Goal: Task Accomplishment & Management: Manage account settings

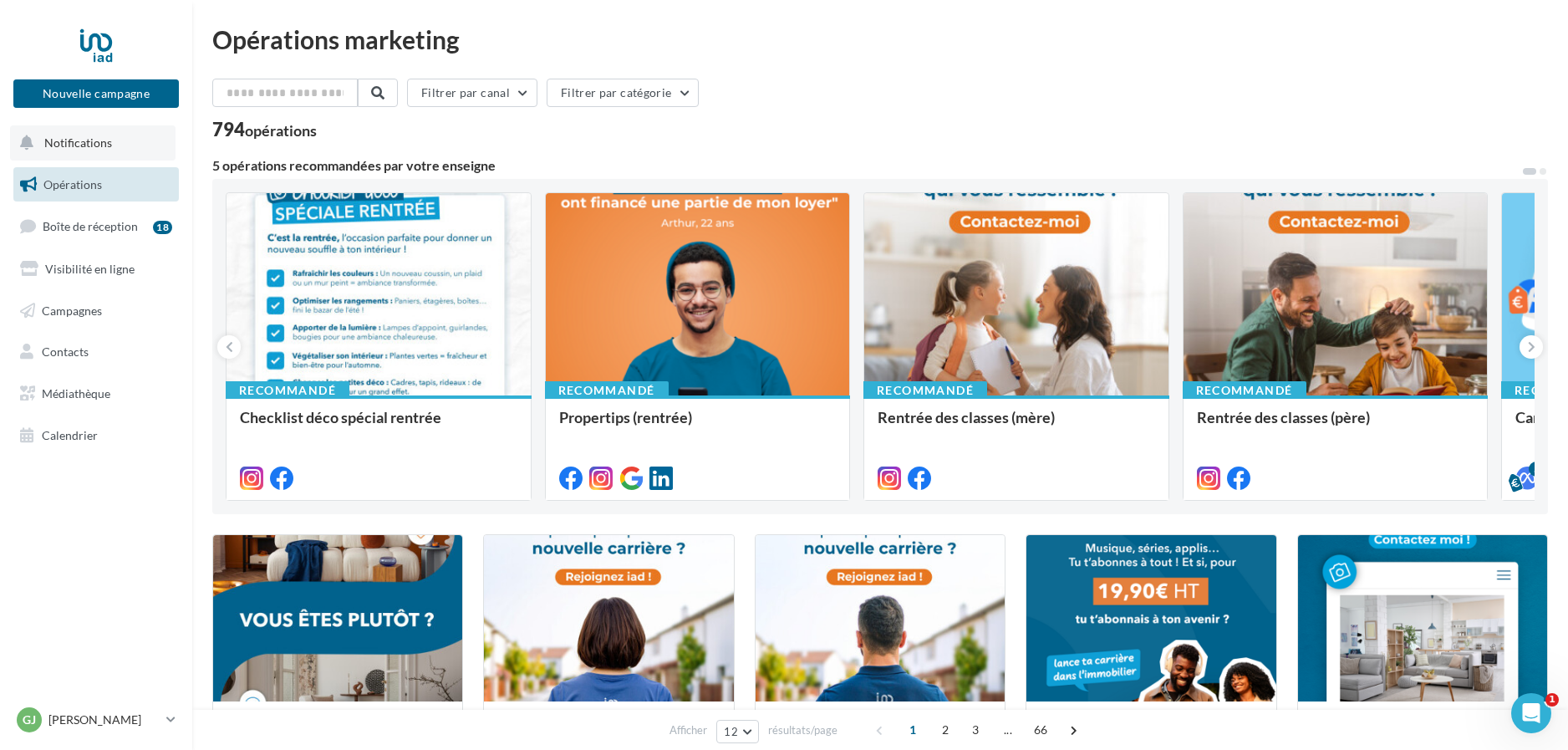
scroll to position [1, 0]
click at [112, 711] on p "[PERSON_NAME]" at bounding box center [103, 719] width 111 height 16
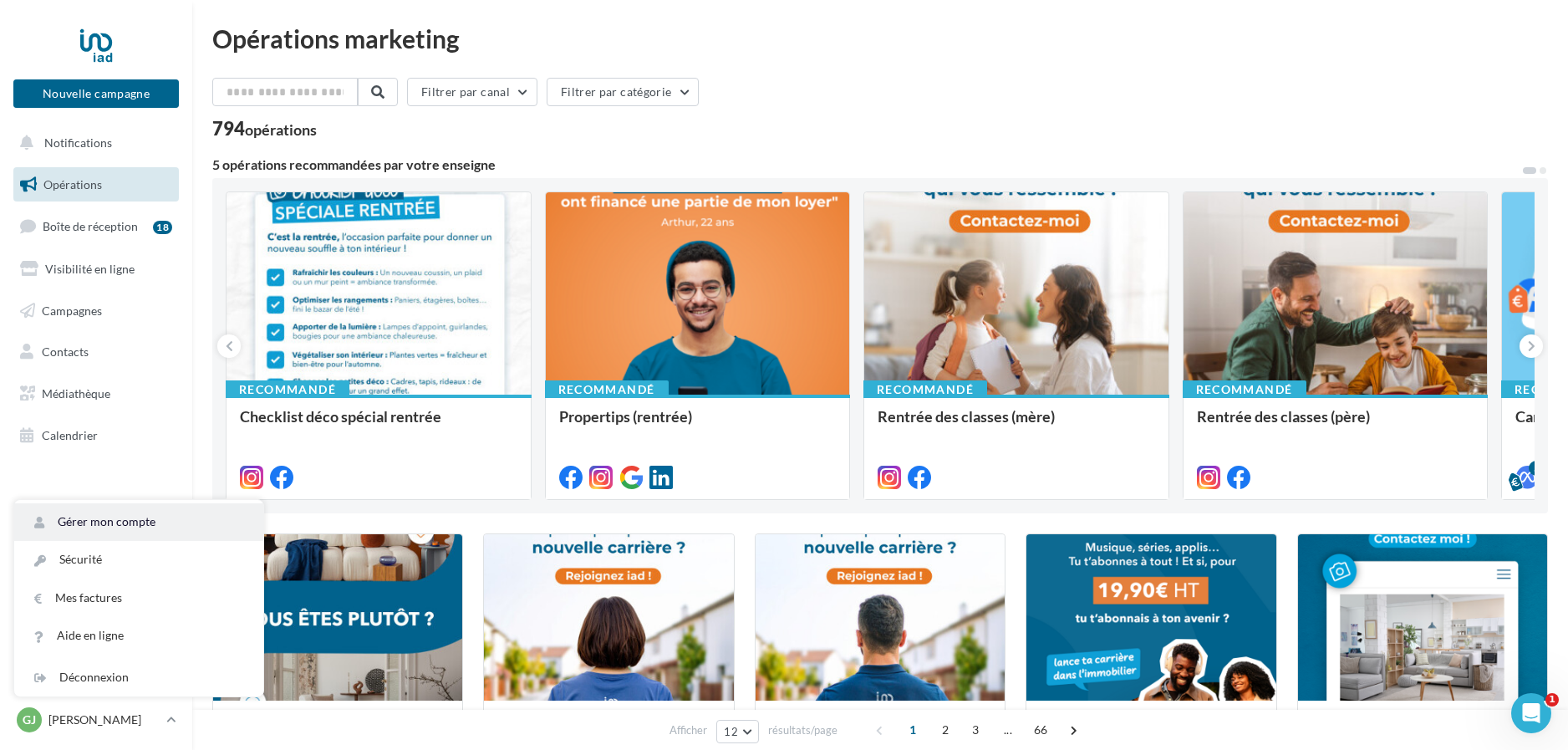
scroll to position [3, 0]
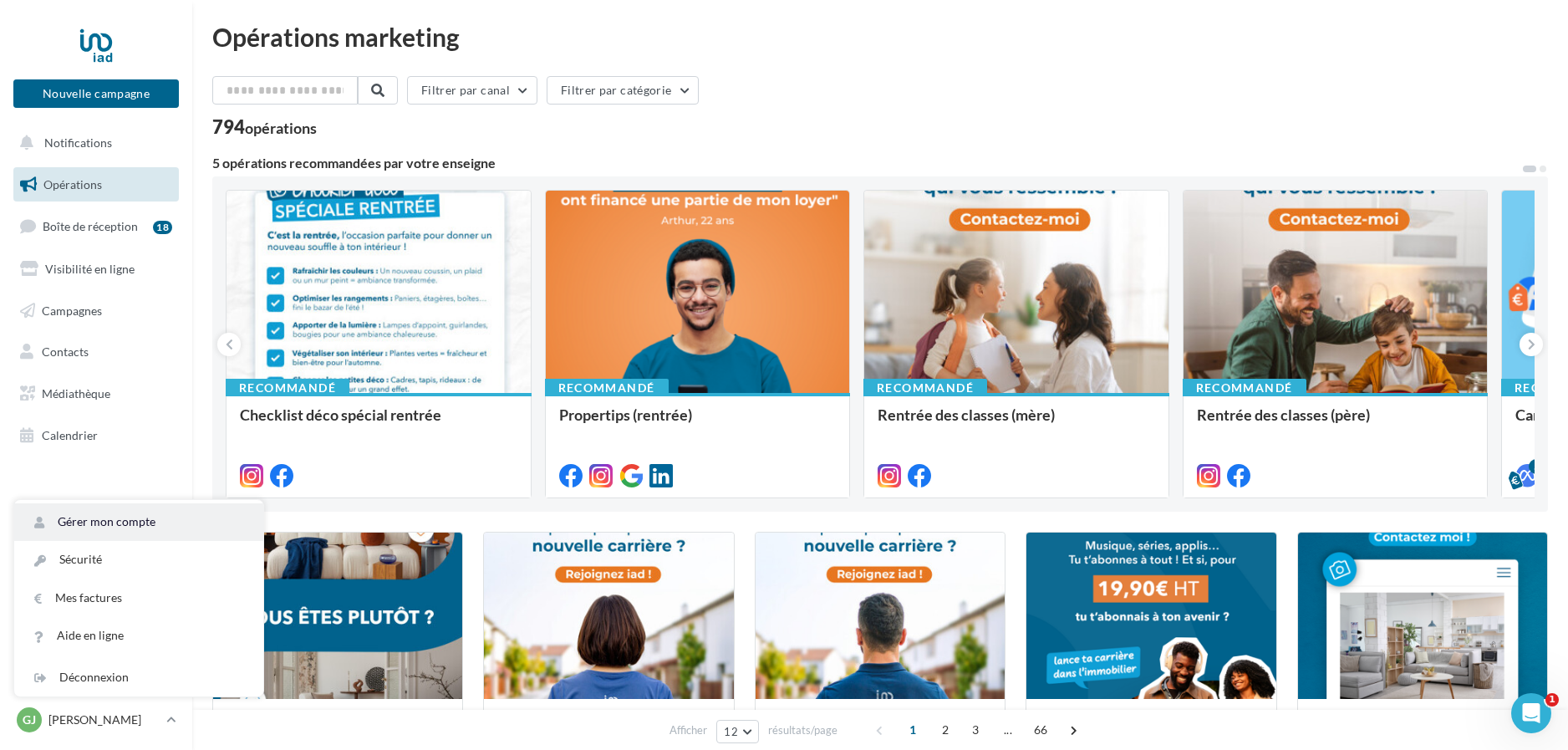
click at [149, 529] on link "Gérer mon compte" at bounding box center [139, 522] width 249 height 38
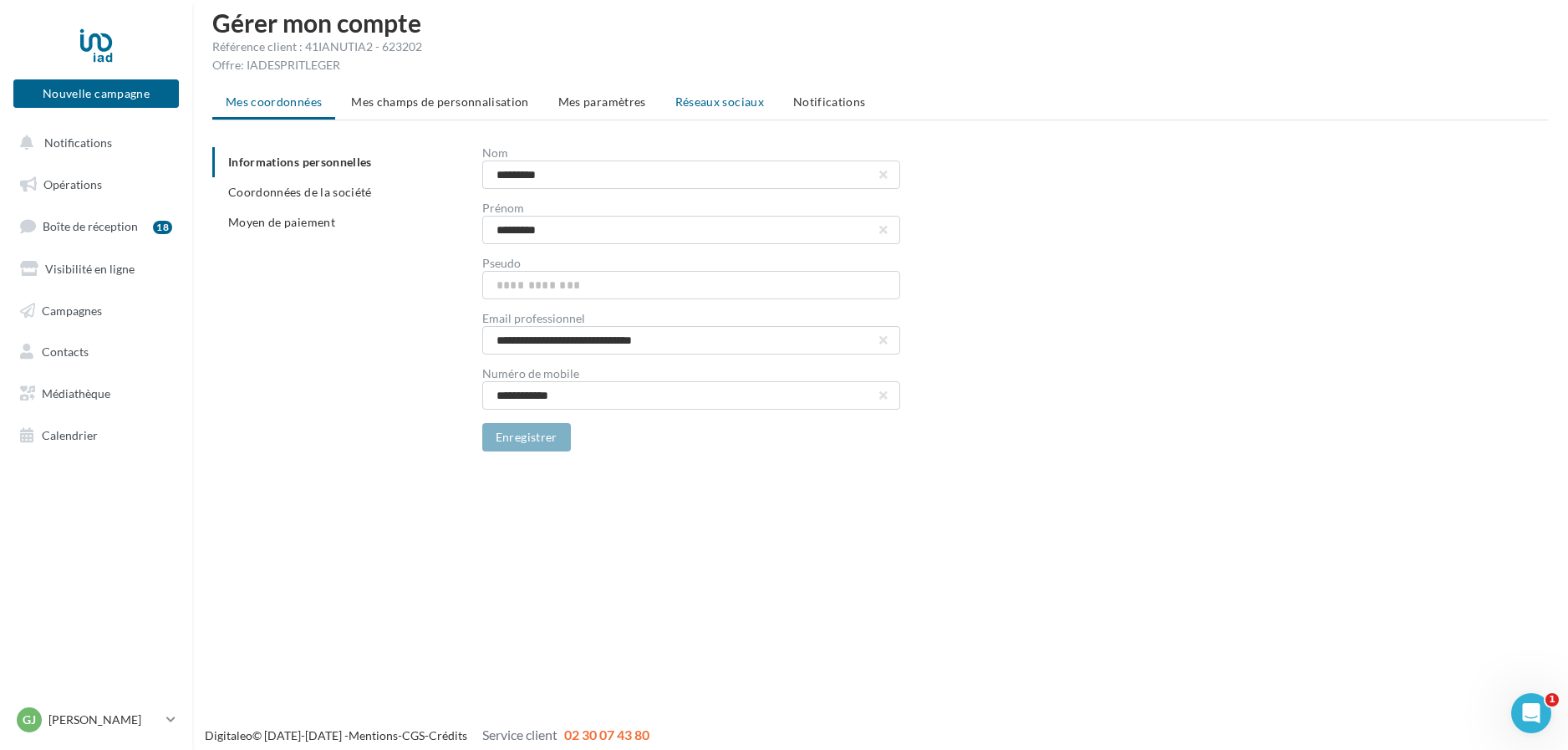
click at [687, 104] on span "Réseaux sociaux" at bounding box center [719, 101] width 88 height 15
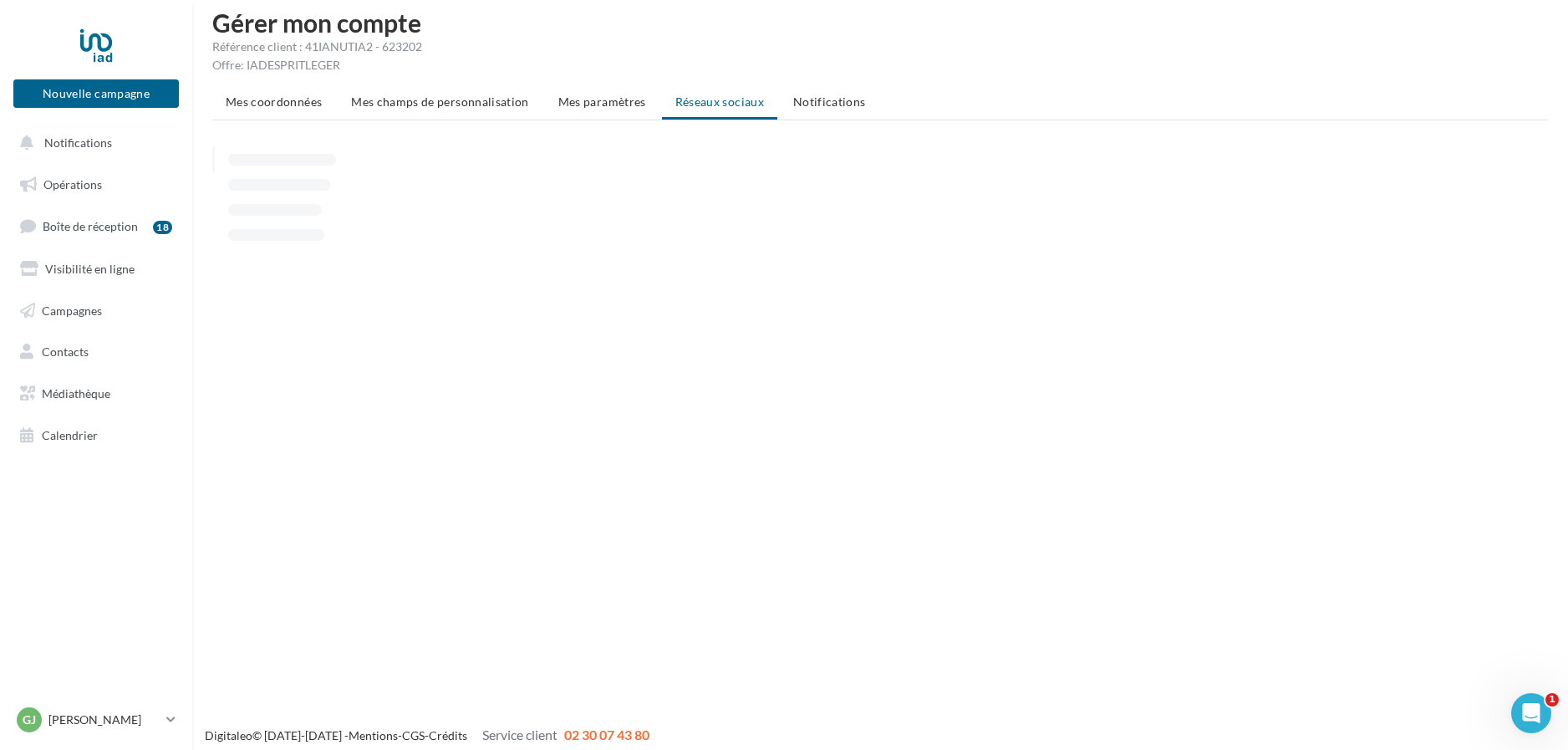
scroll to position [17, 0]
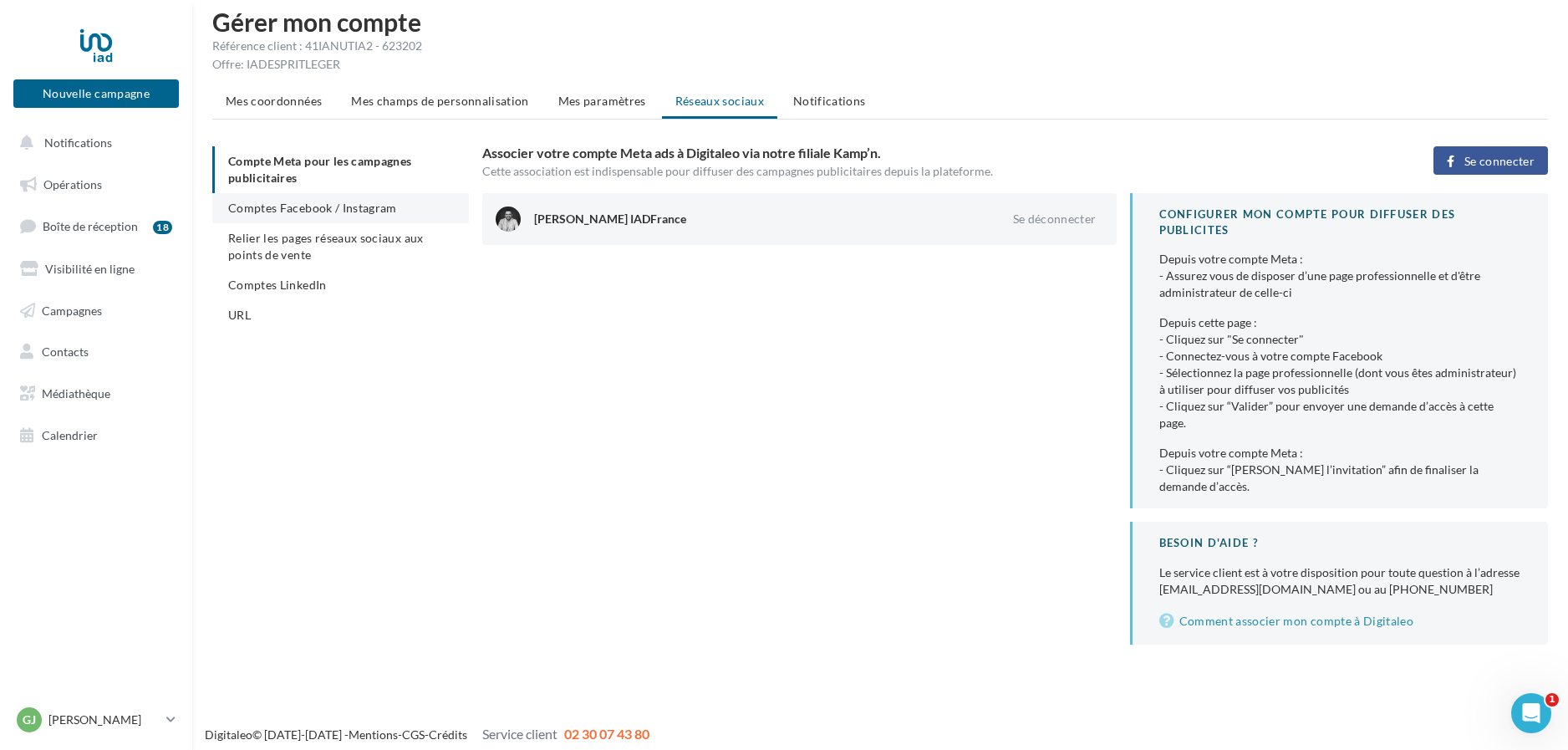
click at [377, 208] on span "Comptes Facebook / Instagram" at bounding box center [313, 208] width 169 height 15
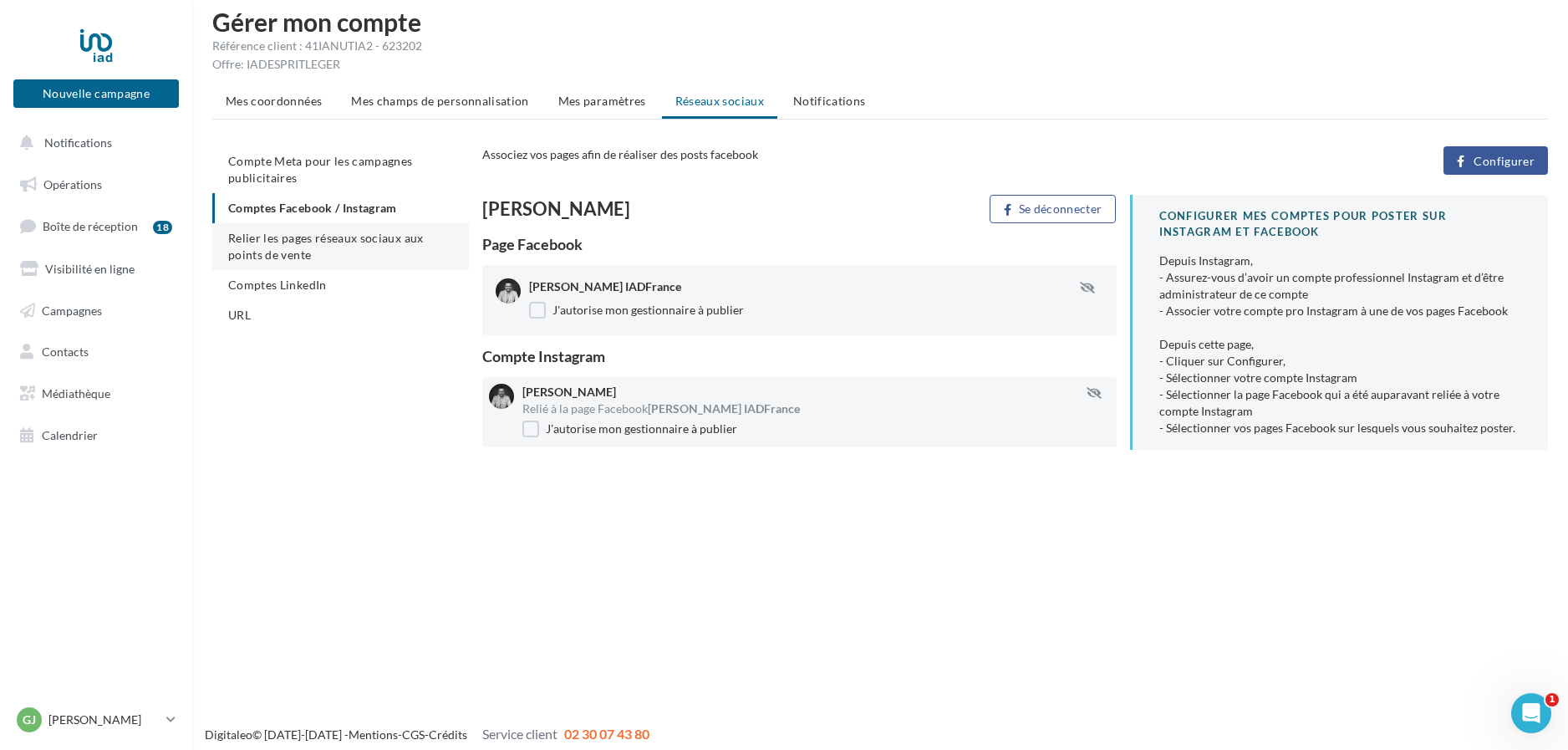
click at [356, 259] on li "Relier les pages réseaux sociaux aux points de vente" at bounding box center [340, 247] width 257 height 46
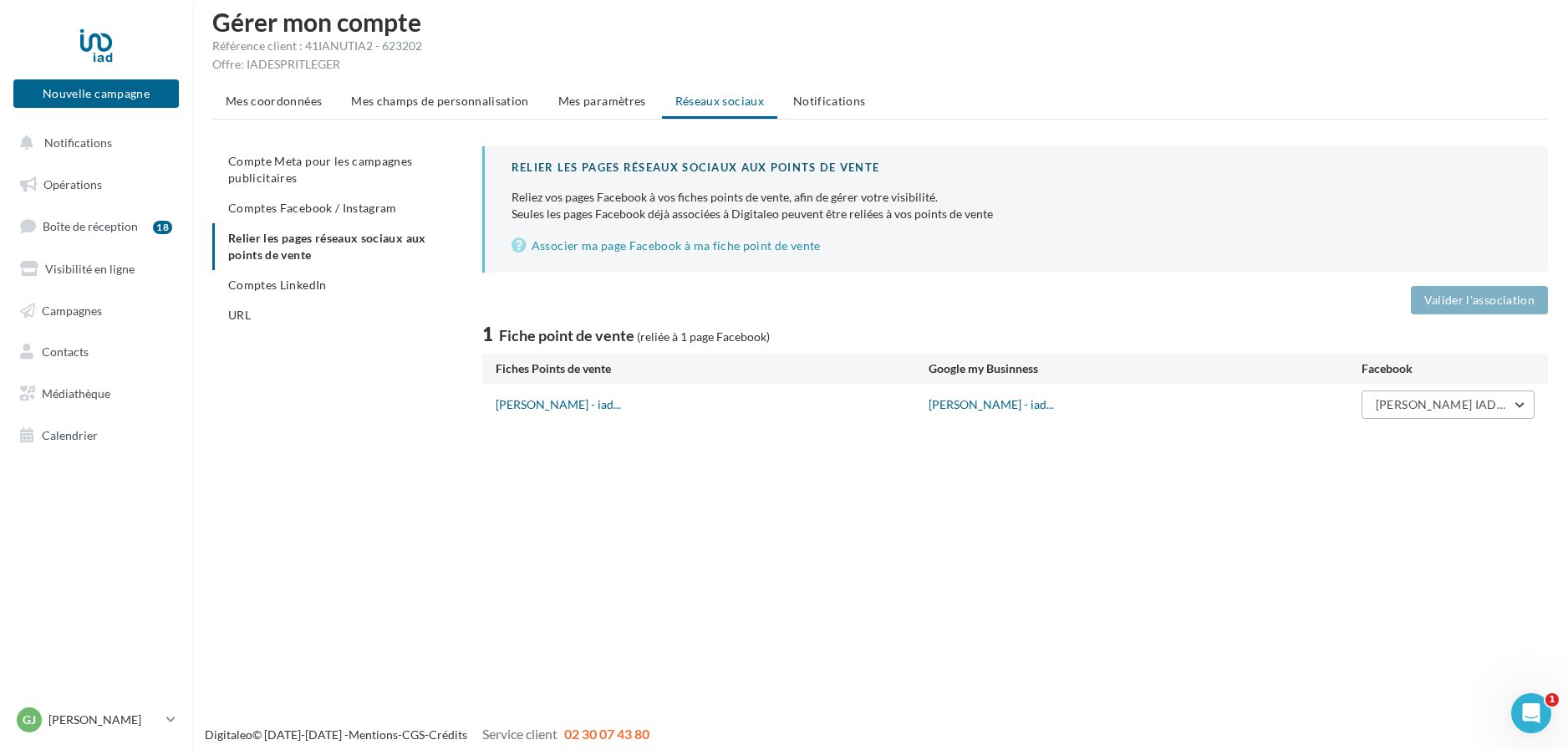
click at [1430, 400] on span "[PERSON_NAME] IADFrance" at bounding box center [1455, 404] width 159 height 15
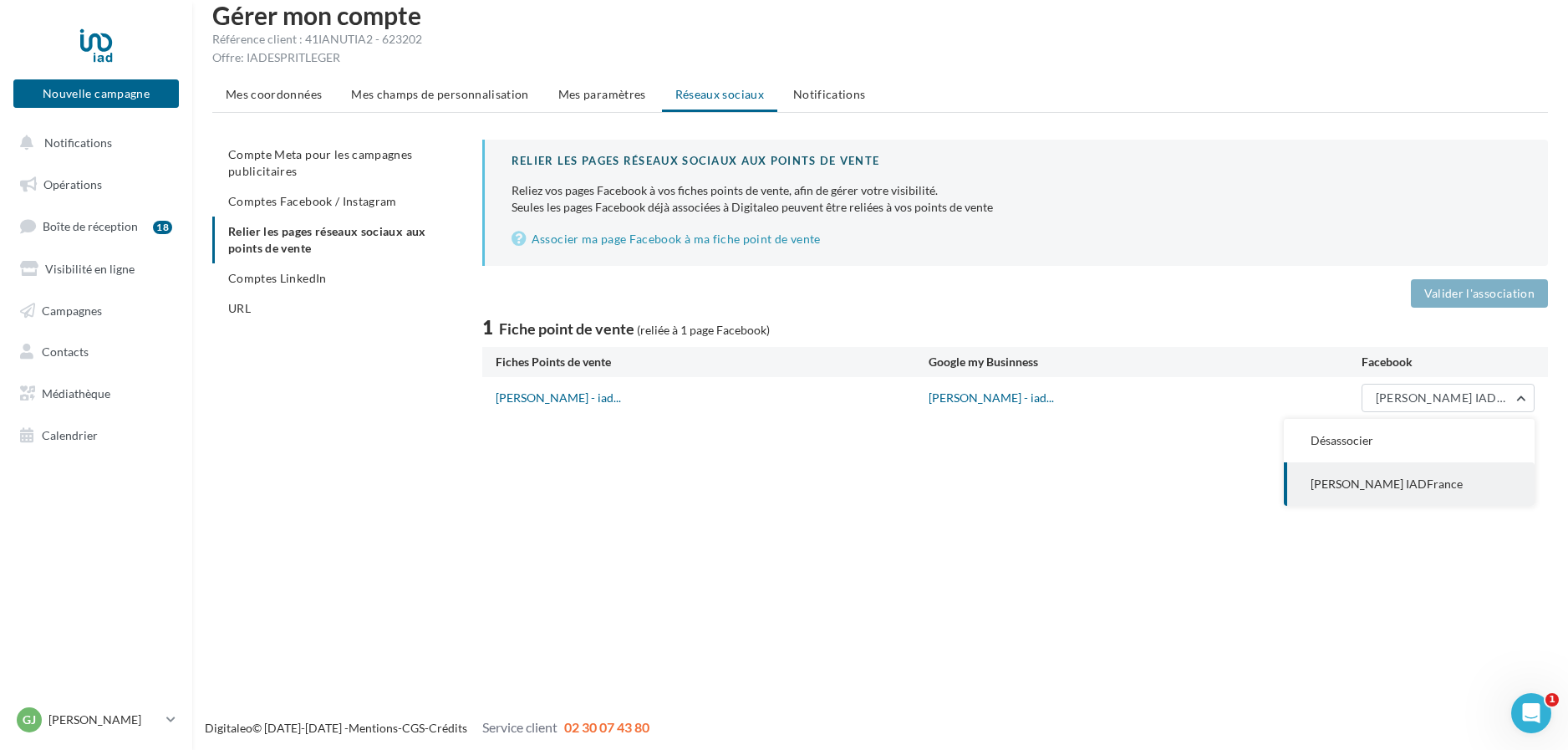
scroll to position [25, 0]
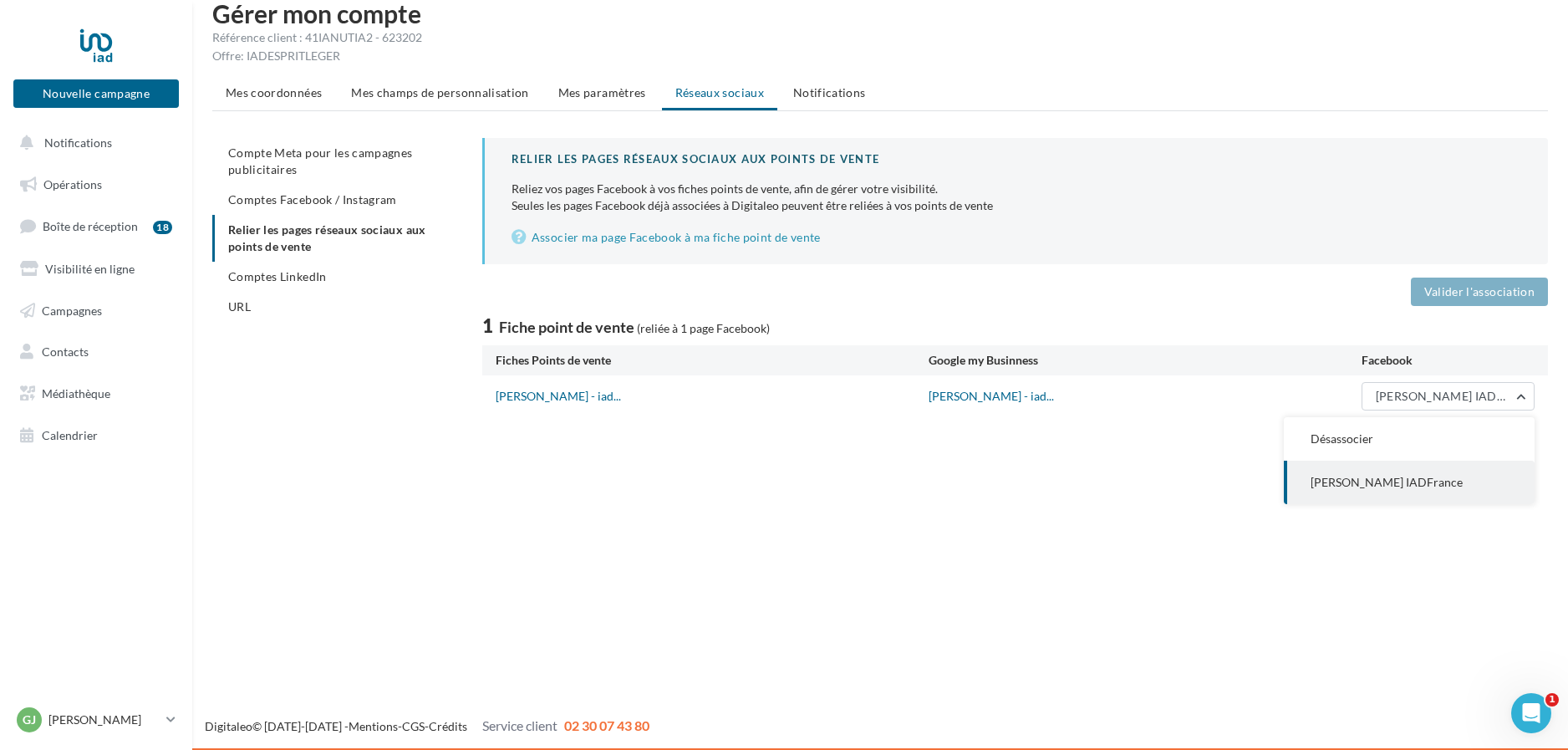
click at [1067, 525] on div "Nouvelle campagne Nouvelle campagne Notifications Opérations Boîte de réception…" at bounding box center [784, 375] width 1568 height 750
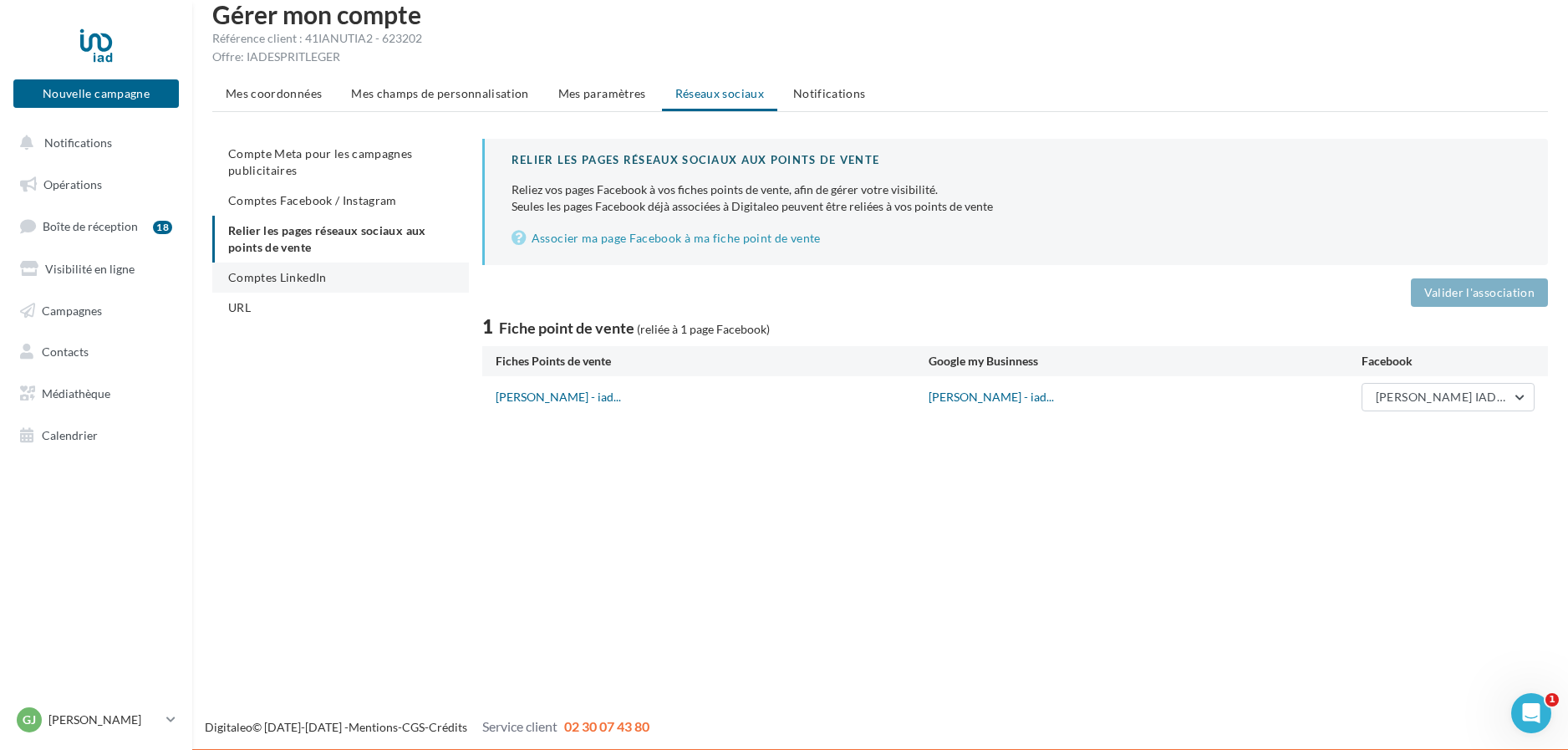
click at [250, 279] on span "Comptes LinkedIn" at bounding box center [277, 277] width 99 height 15
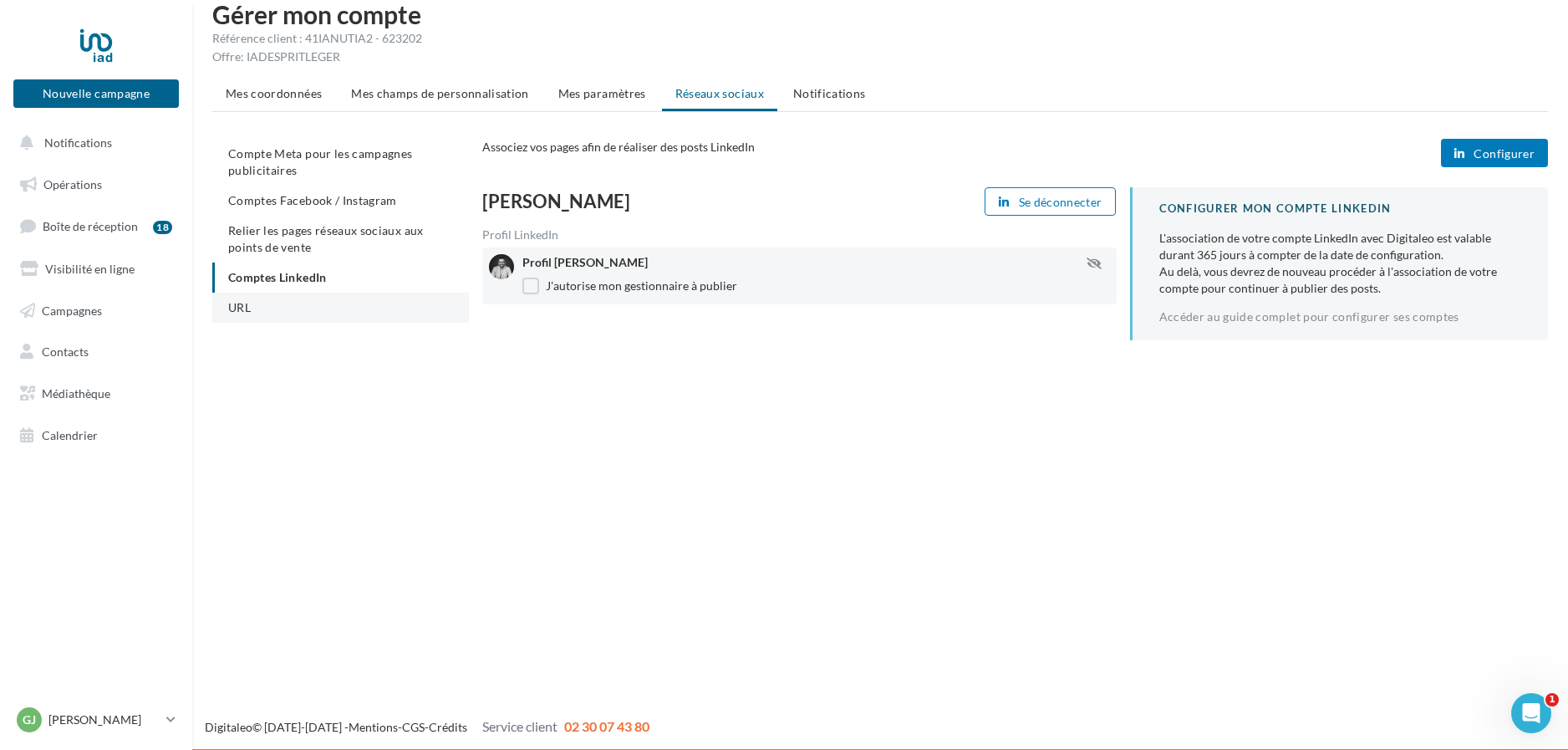
click at [301, 313] on li "URL" at bounding box center [340, 308] width 257 height 30
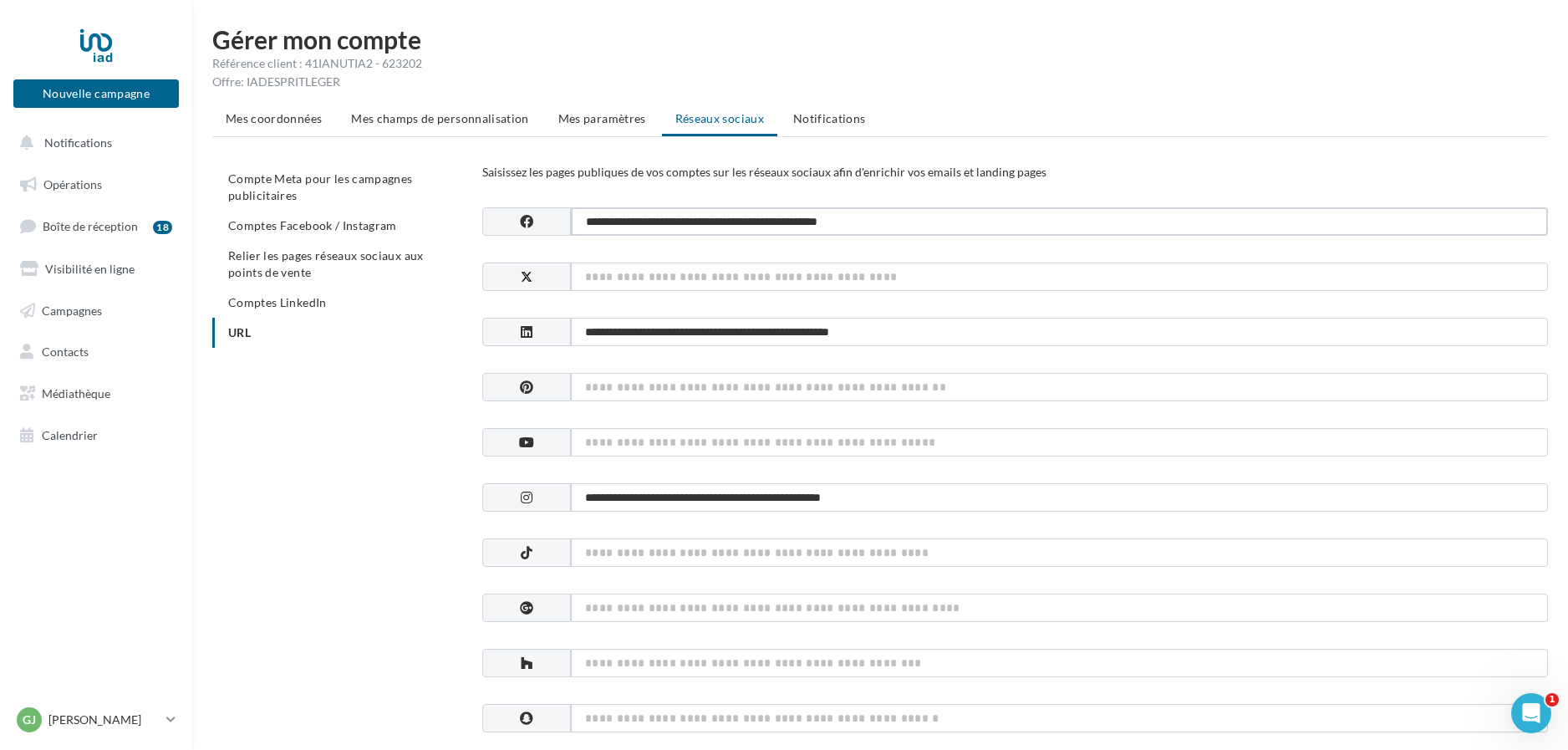
drag, startPoint x: 941, startPoint y: 228, endPoint x: 569, endPoint y: 214, distance: 372.3
click at [569, 214] on div "**********" at bounding box center [1015, 221] width 1066 height 28
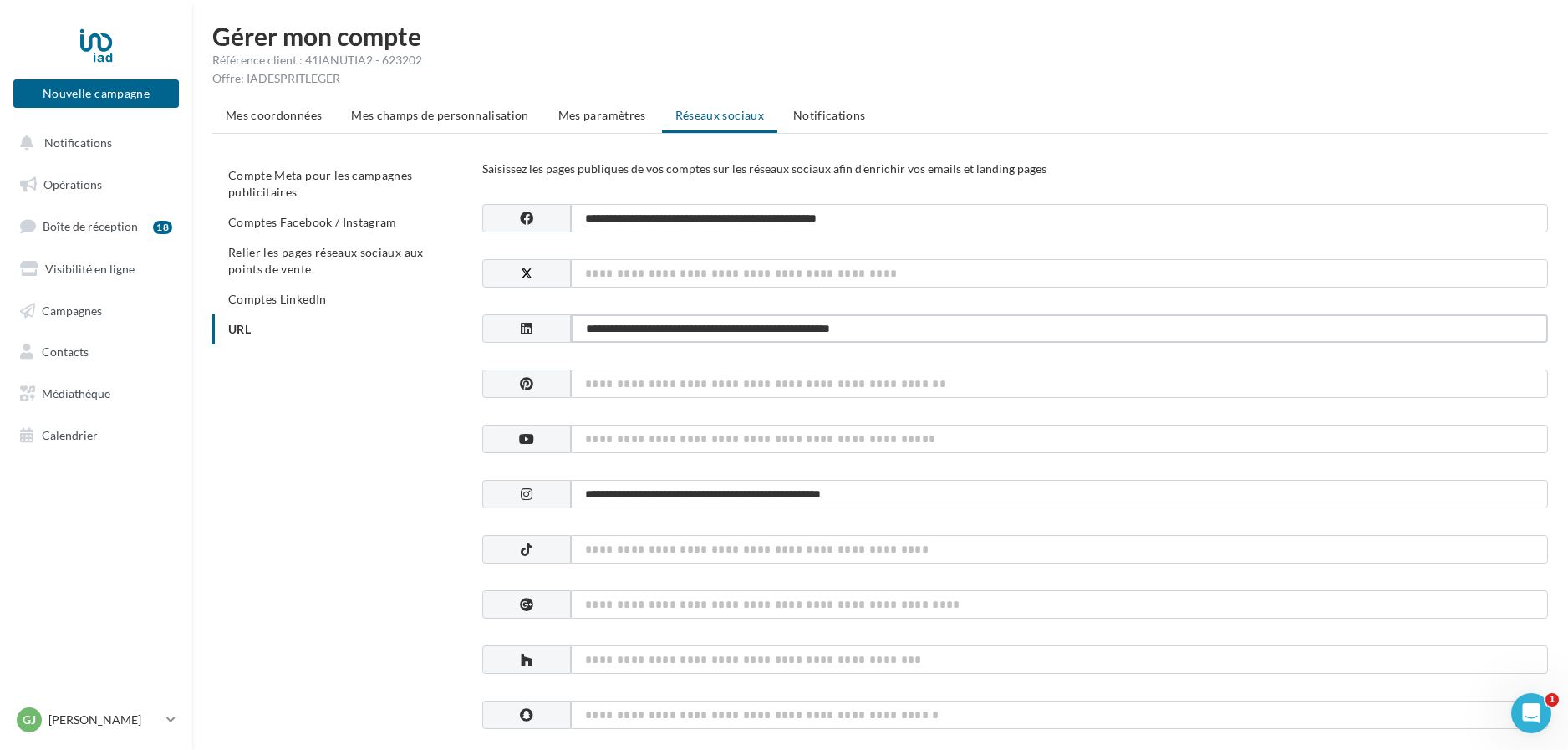
drag, startPoint x: 921, startPoint y: 329, endPoint x: 579, endPoint y: 329, distance: 342.0
click at [579, 329] on input "**********" at bounding box center [1060, 328] width 977 height 28
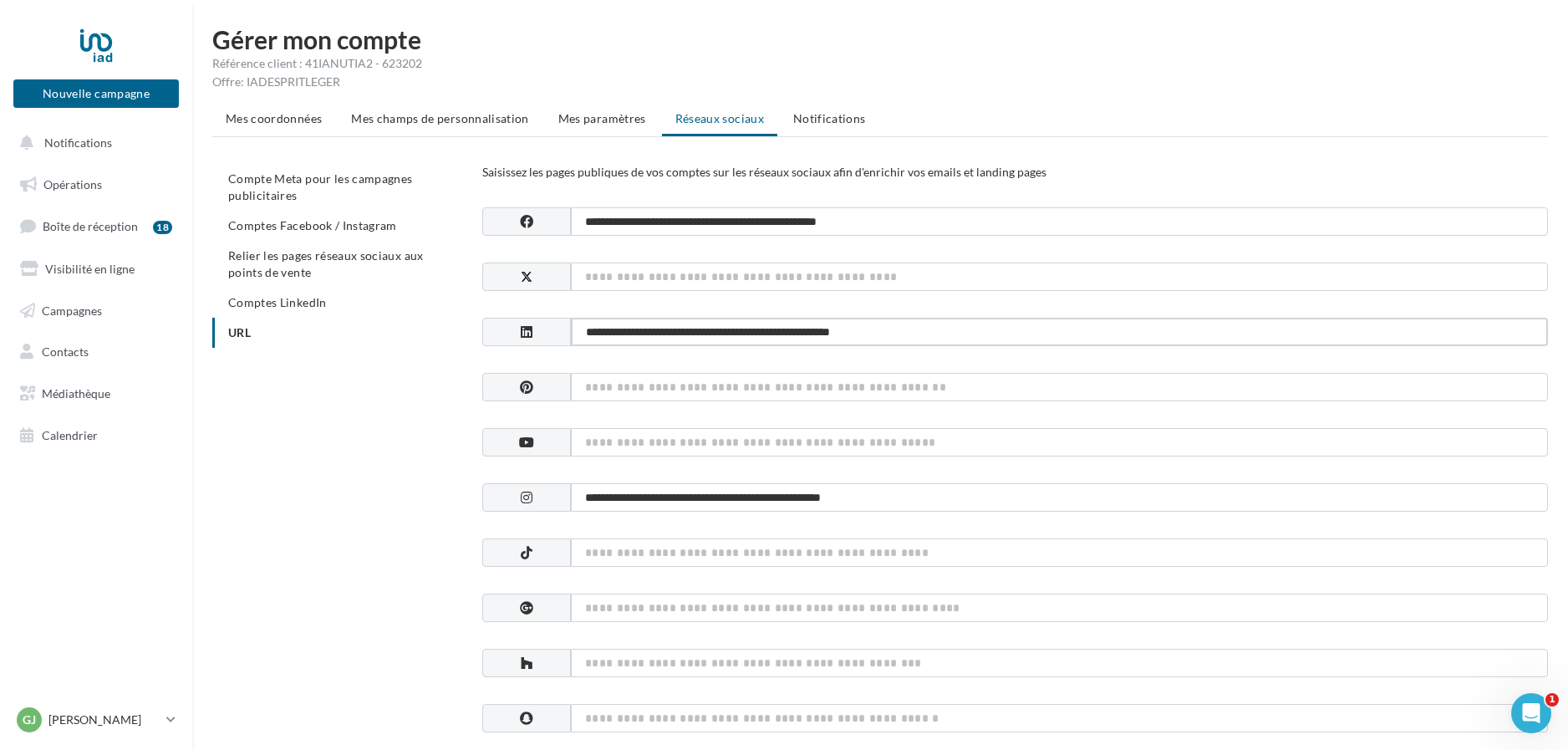
scroll to position [40, 0]
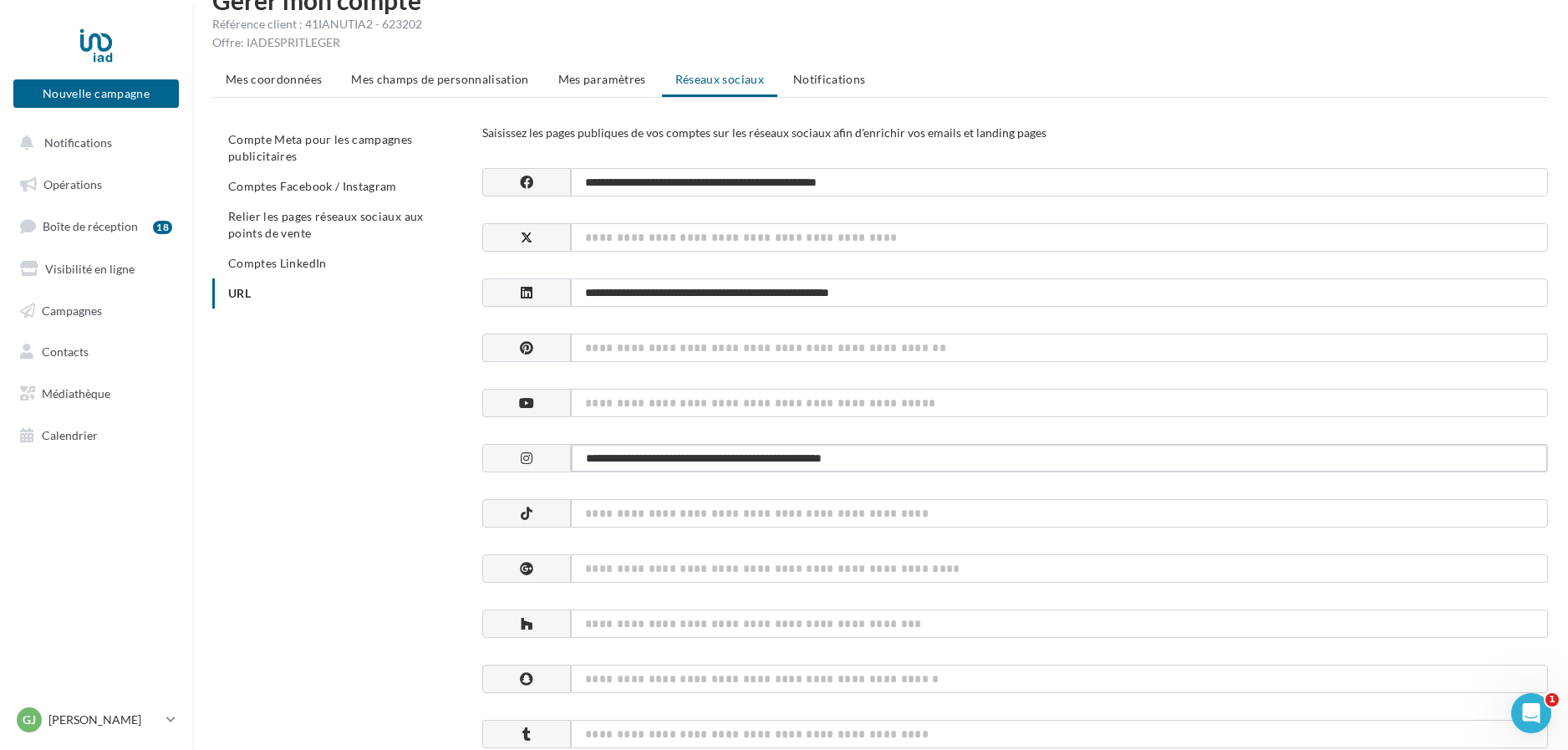
click at [909, 467] on input "**********" at bounding box center [1060, 458] width 977 height 28
drag, startPoint x: 848, startPoint y: 458, endPoint x: 561, endPoint y: 453, distance: 287.0
click at [561, 453] on div "**********" at bounding box center [1015, 458] width 1066 height 28
